Goal: Task Accomplishment & Management: Complete application form

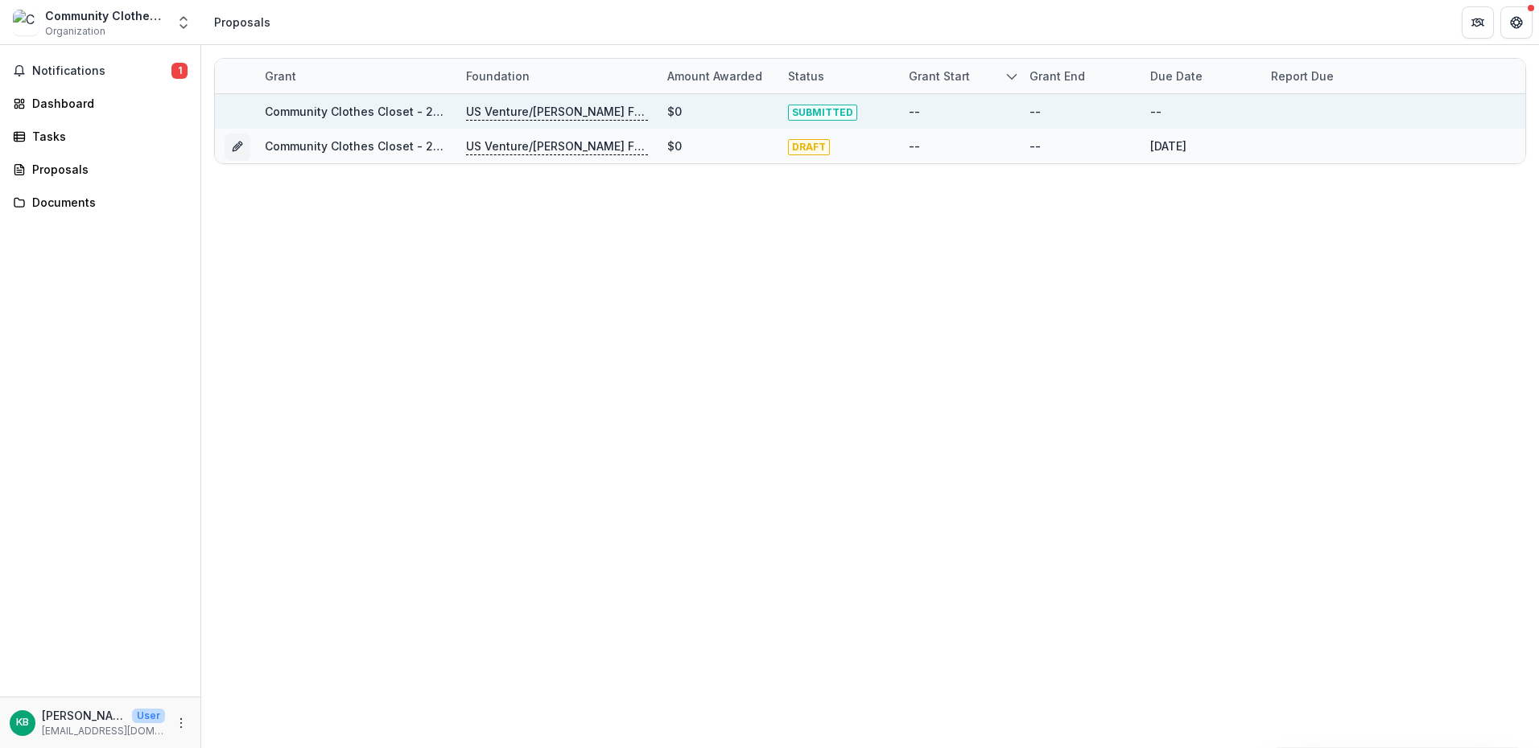
click at [336, 114] on link "Community Clothes Closet - 2025 - Out of Cycle Sponsorship Application" at bounding box center [471, 112] width 412 height 14
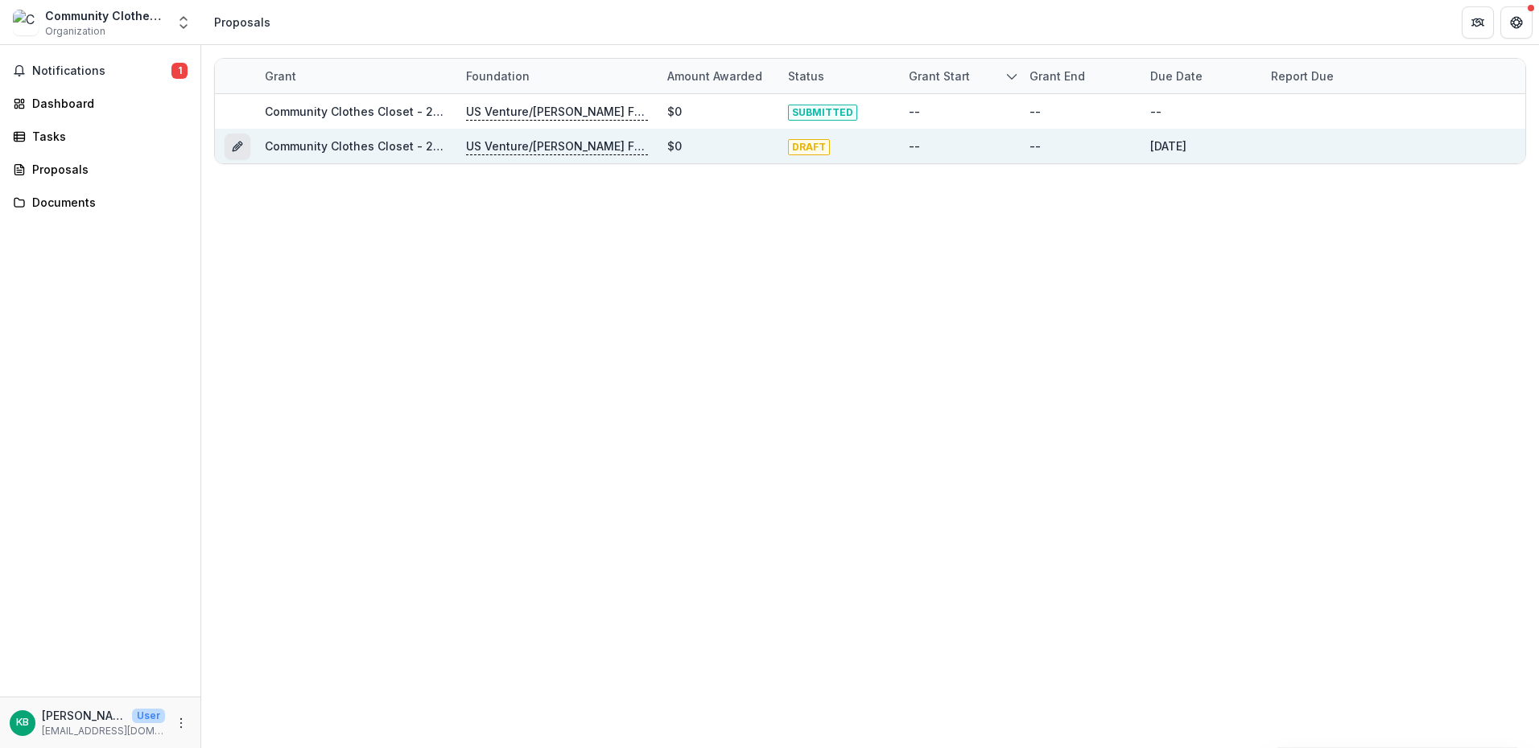
click at [233, 146] on icon "Grant a038326e-a6a8-4754-ba51-ee4c1beeea8d" at bounding box center [237, 146] width 13 height 13
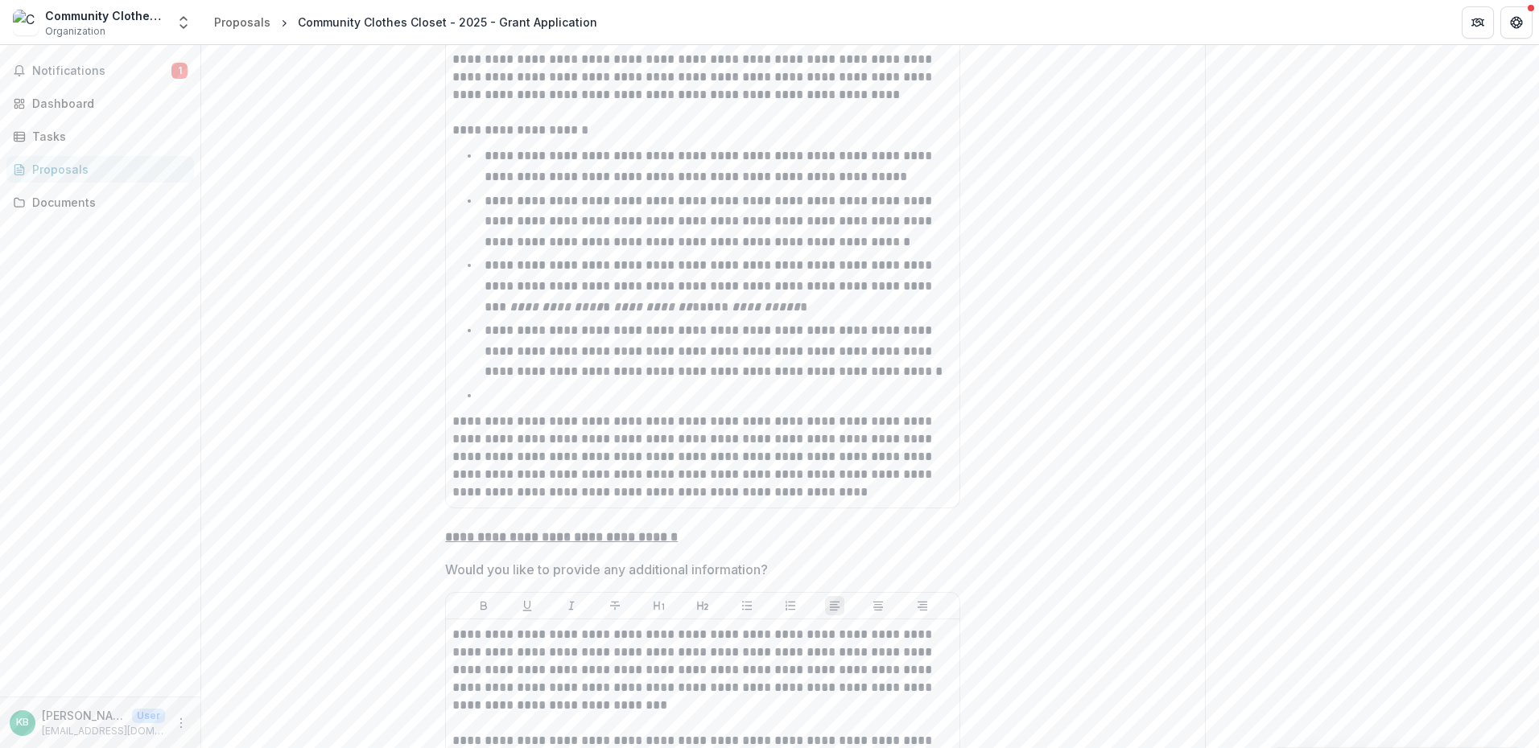
scroll to position [5552, 0]
click at [512, 334] on div "**********" at bounding box center [702, 164] width 501 height 662
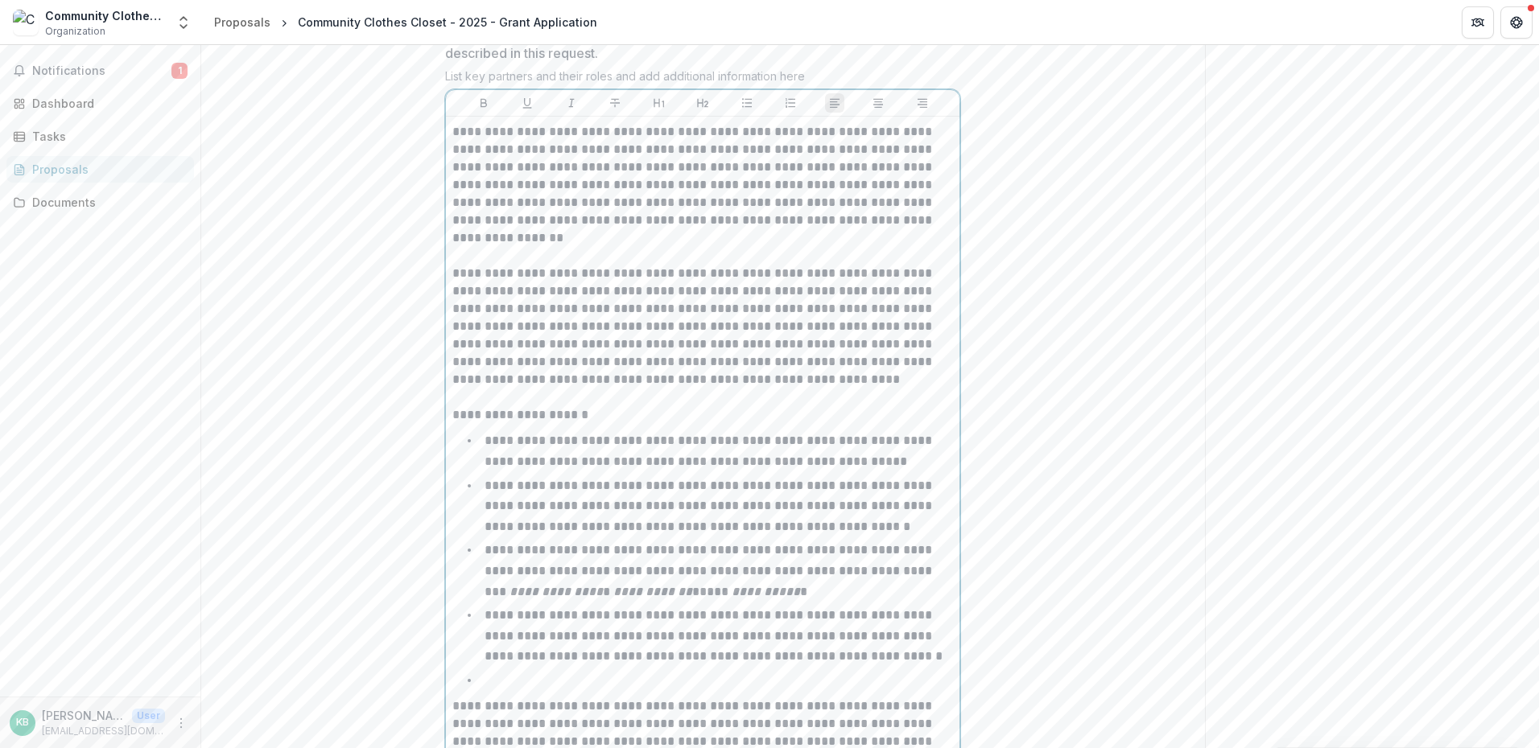
click at [481, 670] on li at bounding box center [712, 680] width 481 height 21
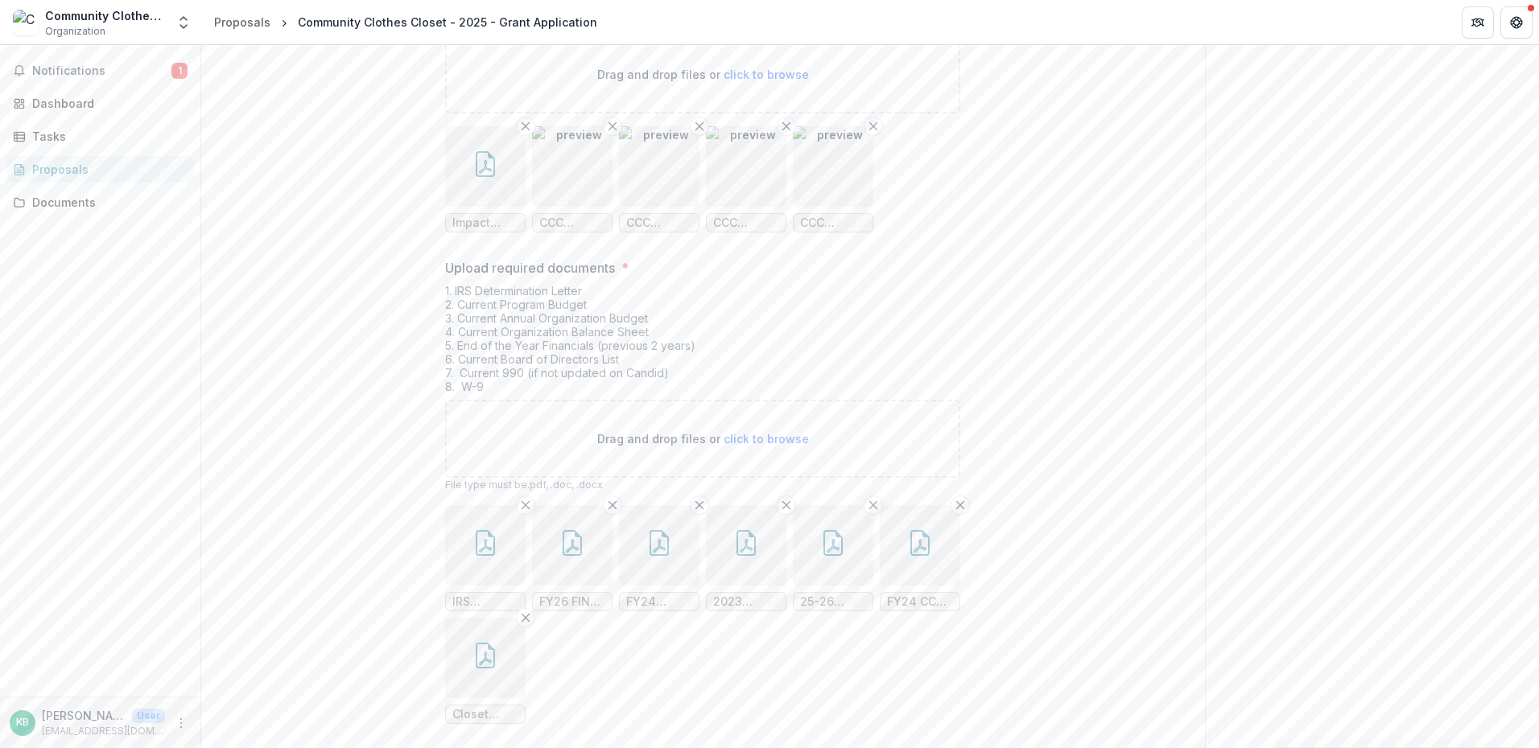
scroll to position [6656, 0]
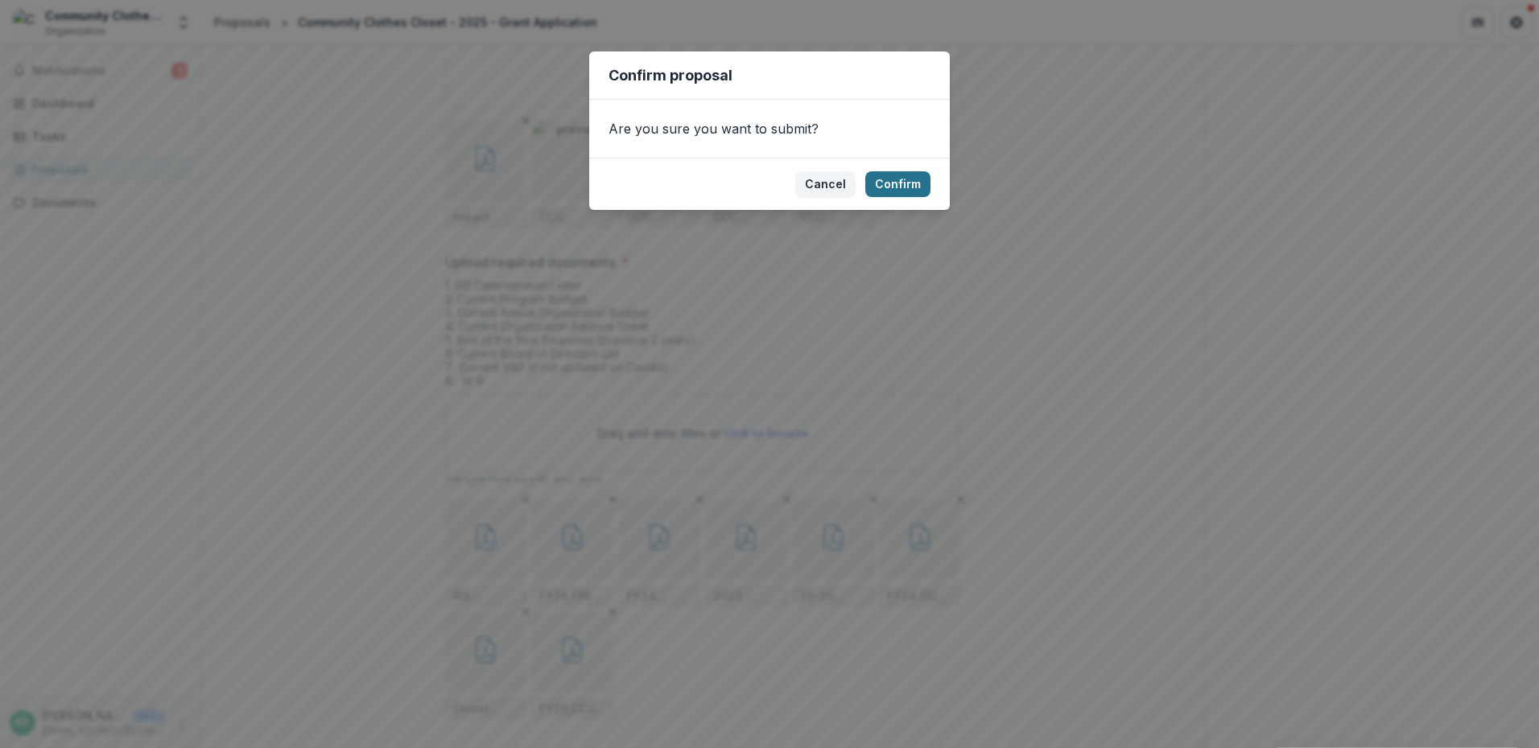
click at [891, 187] on button "Confirm" at bounding box center [897, 184] width 65 height 26
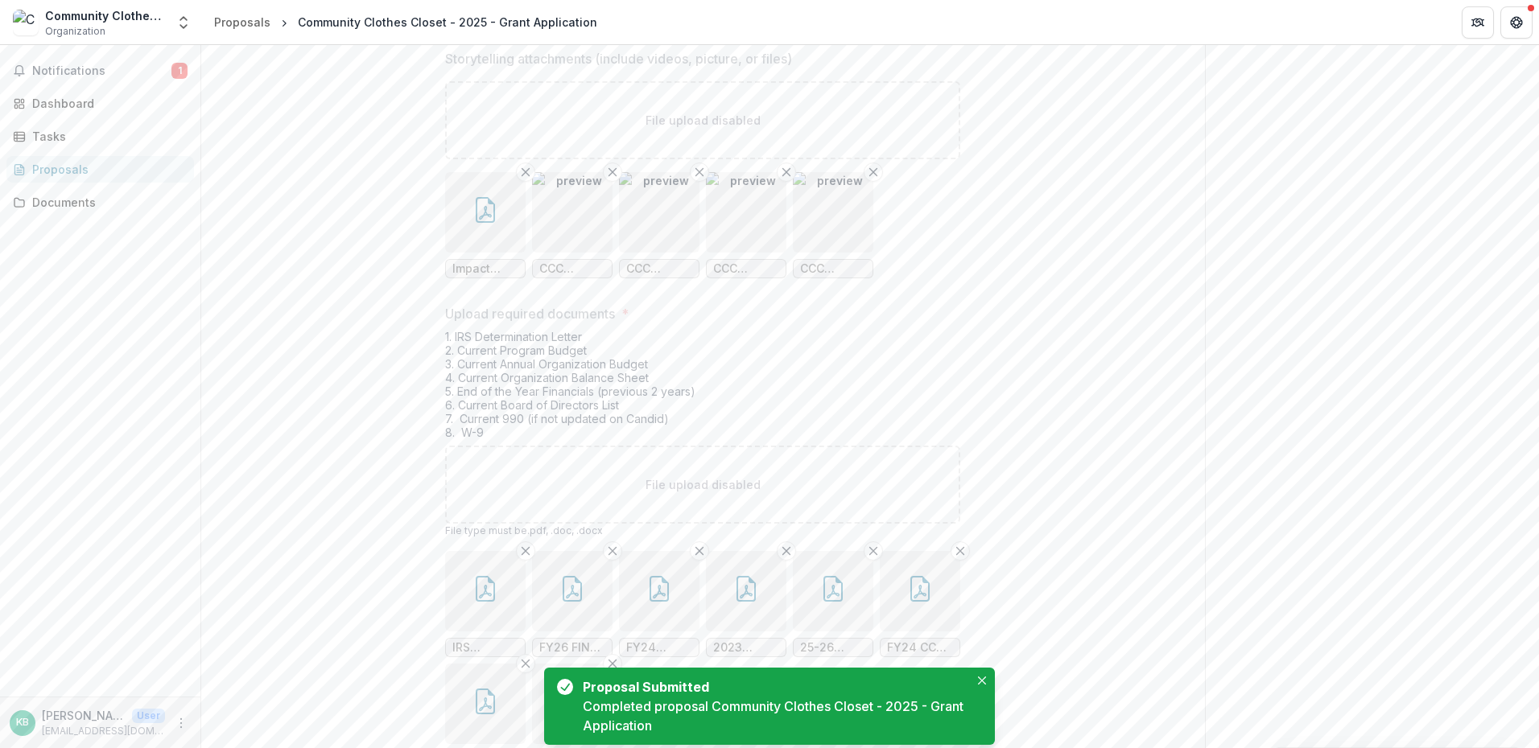
scroll to position [0, 0]
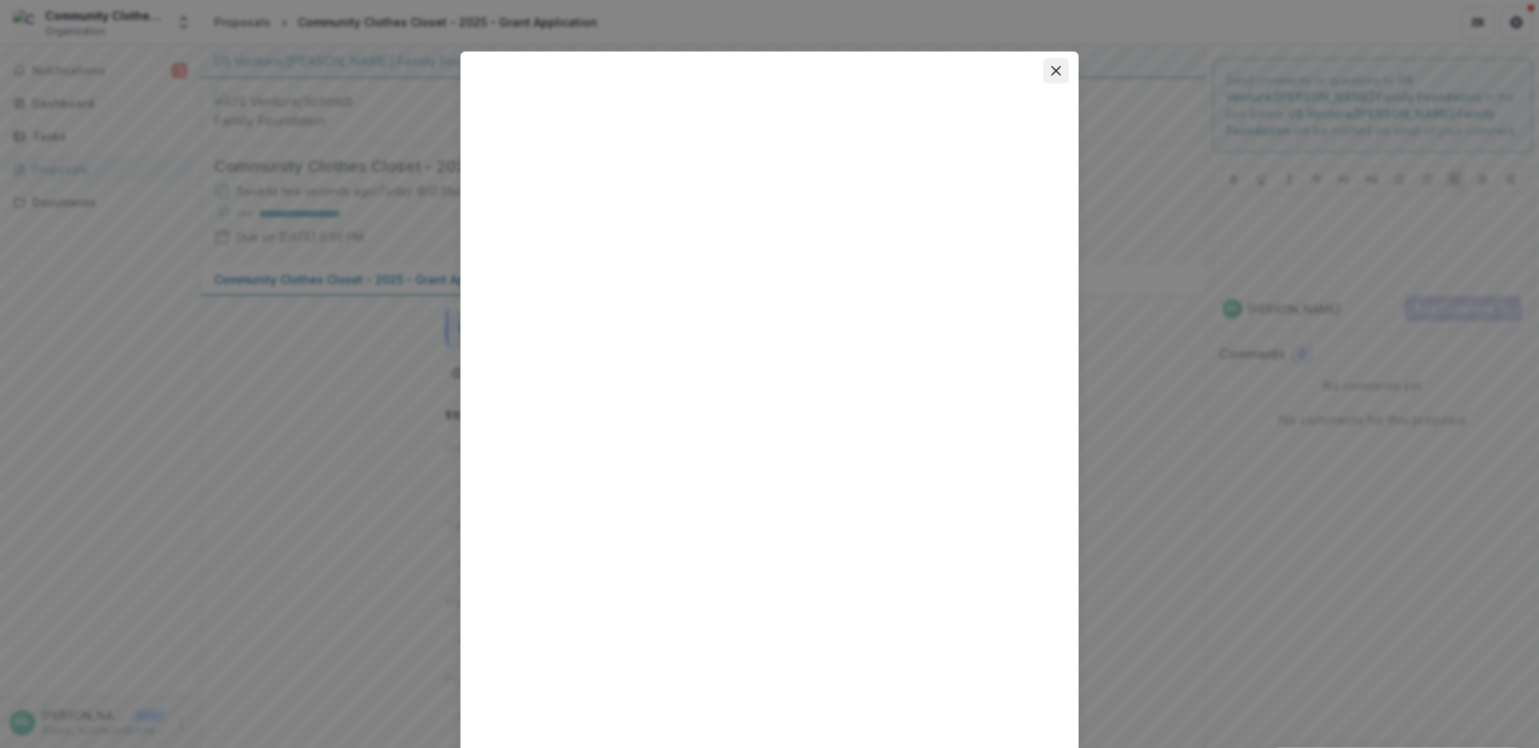
click at [1048, 76] on button "Close" at bounding box center [1056, 71] width 26 height 26
